Goal: Information Seeking & Learning: Learn about a topic

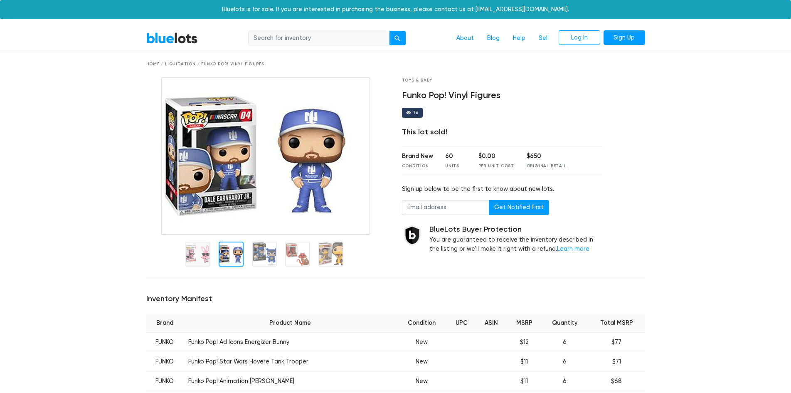
click at [323, 42] on input "search" at bounding box center [318, 38] width 141 height 15
type input "funko pop"
click at [389, 31] on button "submit" at bounding box center [397, 38] width 17 height 15
